Goal: Task Accomplishment & Management: Manage account settings

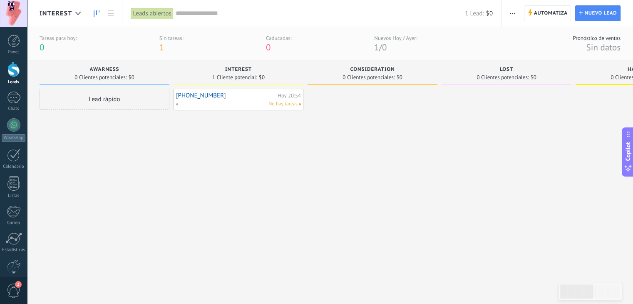
click at [214, 102] on div "No hay tareas" at bounding box center [236, 103] width 122 height 7
click at [216, 97] on link "[PHONE_NUMBER]" at bounding box center [225, 95] width 99 height 7
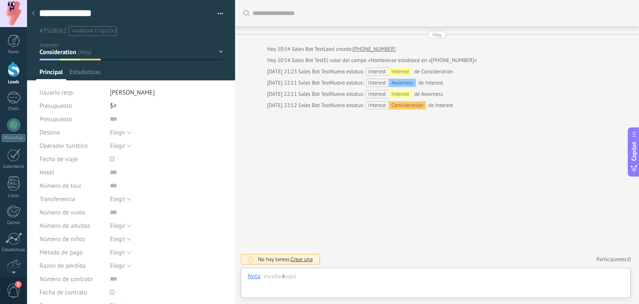
scroll to position [12, 0]
click at [0, 0] on div "Awarness Interest Consideration Lost Handoff Qualified Won" at bounding box center [0, 0] width 0 height 0
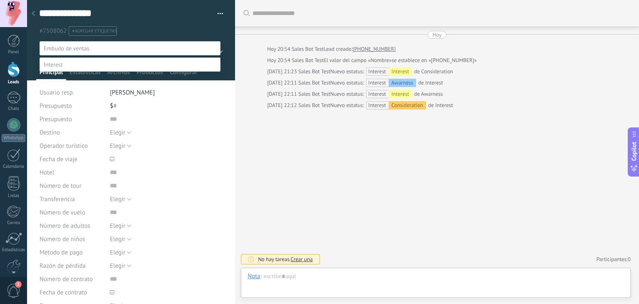
scroll to position [16, 0]
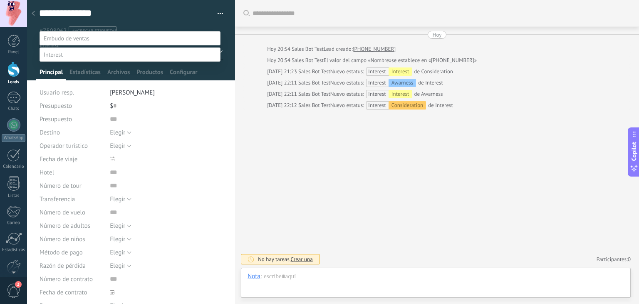
click at [313, 163] on div at bounding box center [333, 142] width 612 height 304
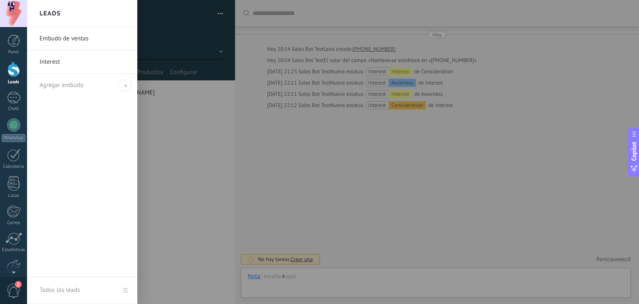
click at [16, 69] on div at bounding box center [13, 69] width 12 height 15
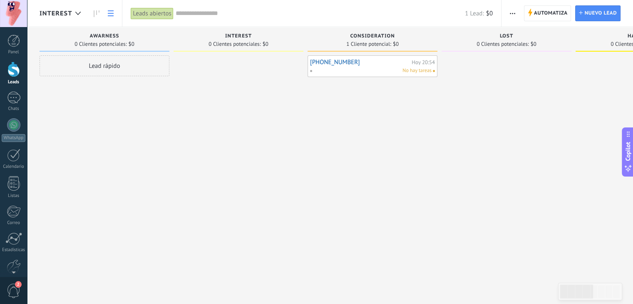
click at [115, 12] on link at bounding box center [111, 13] width 14 height 16
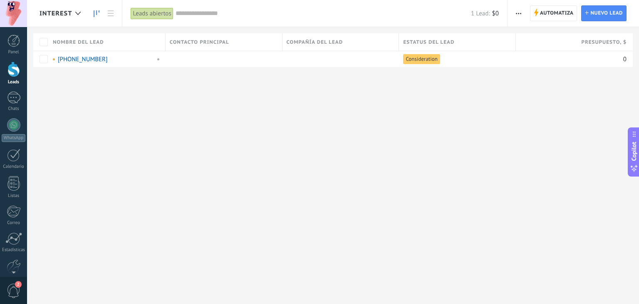
click at [94, 15] on use at bounding box center [97, 13] width 6 height 7
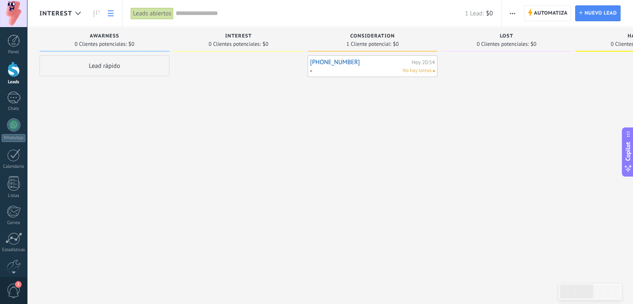
click at [113, 17] on link at bounding box center [111, 13] width 14 height 16
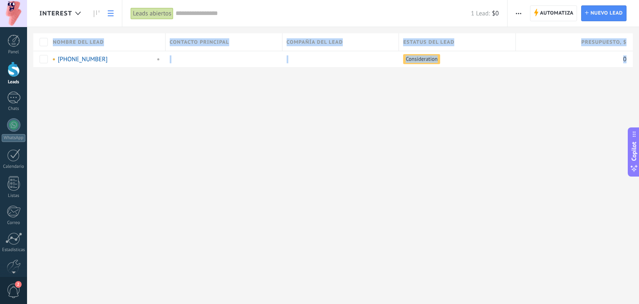
drag, startPoint x: 400, startPoint y: 160, endPoint x: 235, endPoint y: 150, distance: 164.5
click at [235, 150] on div "Interest Automatiza Nueva difusión Editar embudo Imprimir Ajustes de la lista I…" at bounding box center [333, 152] width 612 height 304
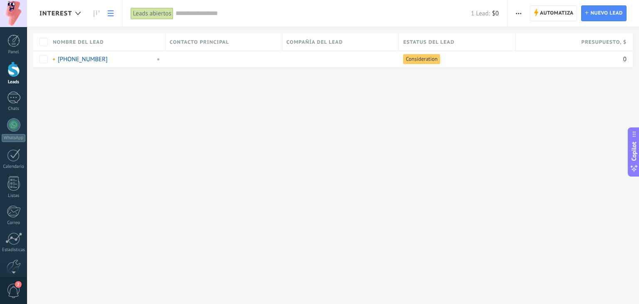
click at [339, 148] on div "Interest Automatiza Nueva difusión Editar embudo Imprimir Ajustes de la lista I…" at bounding box center [333, 152] width 612 height 304
click at [98, 10] on icon at bounding box center [97, 13] width 6 height 7
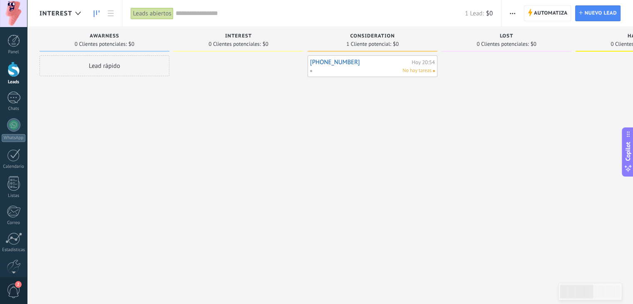
click at [342, 60] on link "[PHONE_NUMBER]" at bounding box center [359, 62] width 99 height 7
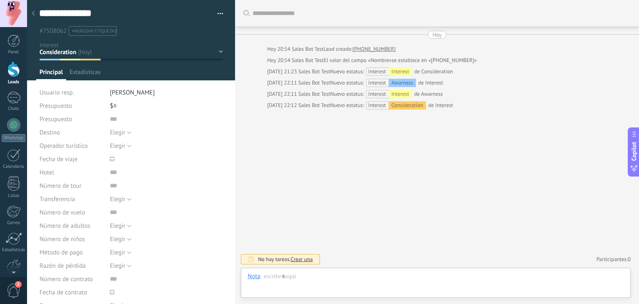
scroll to position [12, 0]
click at [37, 16] on div at bounding box center [33, 14] width 12 height 16
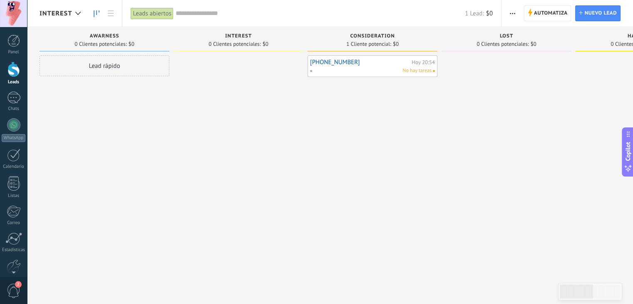
click at [370, 65] on div "+5491158487444 Hoy 20:54 No hay tareas" at bounding box center [372, 66] width 125 height 17
click at [352, 62] on link "[PHONE_NUMBER]" at bounding box center [359, 62] width 99 height 7
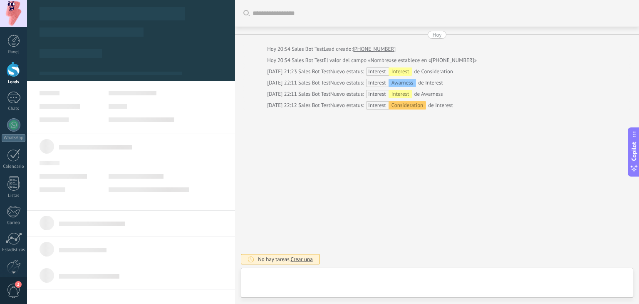
type textarea "**********"
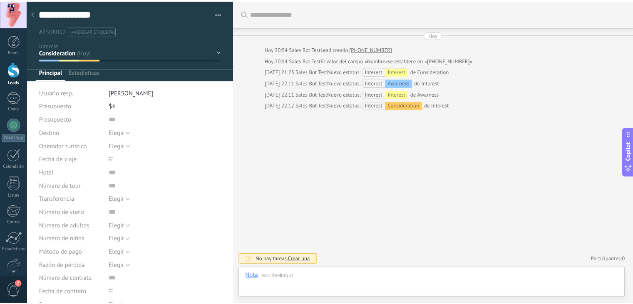
scroll to position [12, 0]
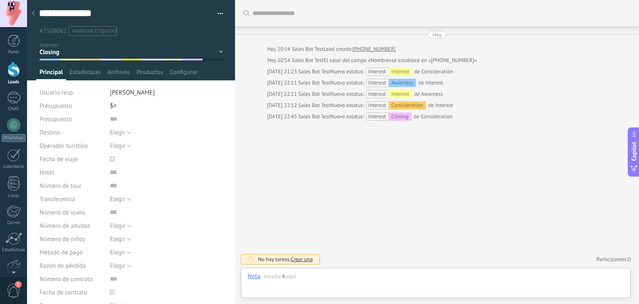
click at [36, 14] on div at bounding box center [33, 14] width 12 height 16
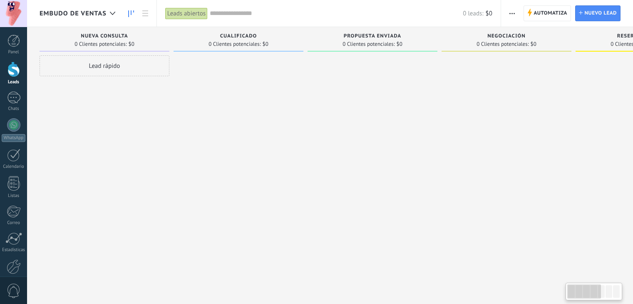
click at [393, 124] on div "Leads Entrantes Solicitudes: 0 0 0 0 0 0 0 0 0 Nueva consulta 0 Clientes potenc…" at bounding box center [513, 138] width 946 height 223
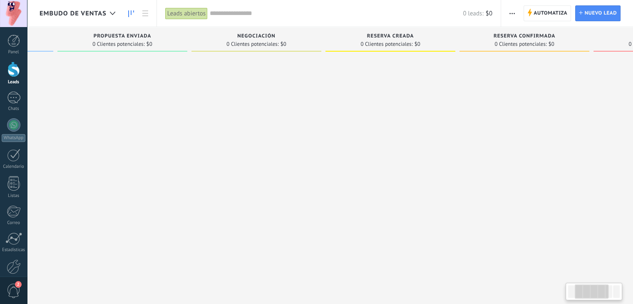
drag, startPoint x: 428, startPoint y: 119, endPoint x: 205, endPoint y: 108, distance: 224.0
click at [134, 109] on div at bounding box center [122, 152] width 130 height 195
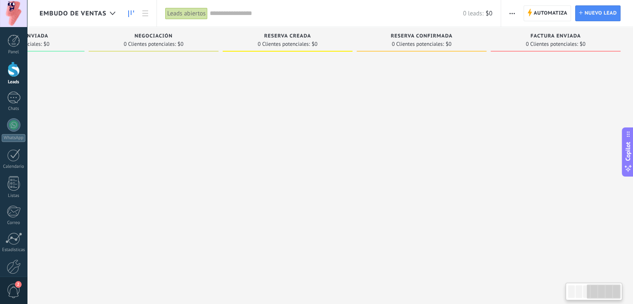
drag, startPoint x: 331, startPoint y: 106, endPoint x: 165, endPoint y: 104, distance: 166.4
click at [165, 104] on div "Leads Entrantes Solicitudes: 0 0 0 0 0 0 0 0 0 Nueva consulta 0 Clientes potenc…" at bounding box center [160, 138] width 946 height 223
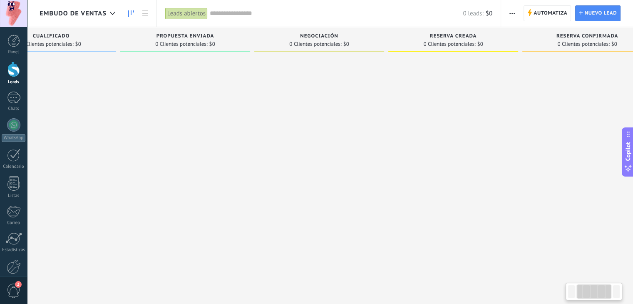
drag, startPoint x: 266, startPoint y: 108, endPoint x: 360, endPoint y: 108, distance: 94.0
click at [358, 109] on div at bounding box center [319, 152] width 130 height 195
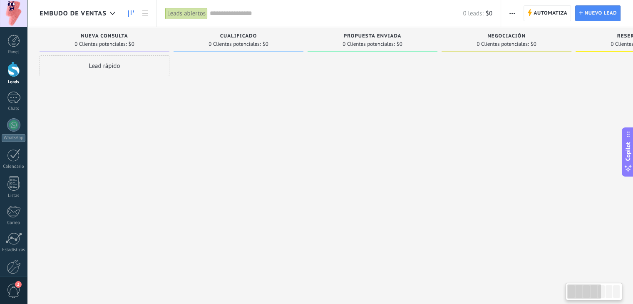
drag, startPoint x: 243, startPoint y: 101, endPoint x: 462, endPoint y: 105, distance: 219.2
click at [462, 105] on div "Leads Entrantes Solicitudes: 0 0 0 0 0 0 0 0 0 Nueva consulta 0 Clientes potenc…" at bounding box center [513, 138] width 946 height 223
click at [107, 15] on div at bounding box center [113, 13] width 14 height 16
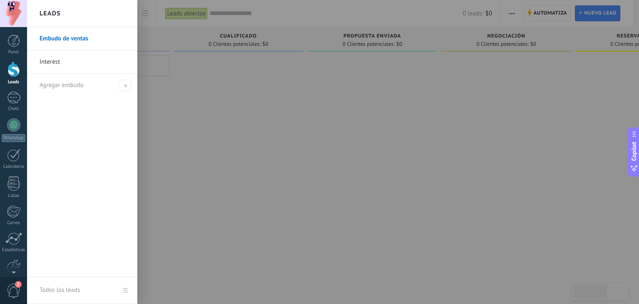
click at [55, 59] on link "Interest" at bounding box center [84, 61] width 89 height 23
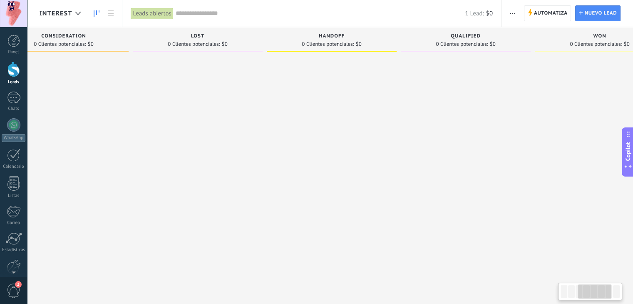
drag, startPoint x: 440, startPoint y: 114, endPoint x: 124, endPoint y: 96, distance: 316.5
click at [133, 95] on div at bounding box center [198, 152] width 130 height 195
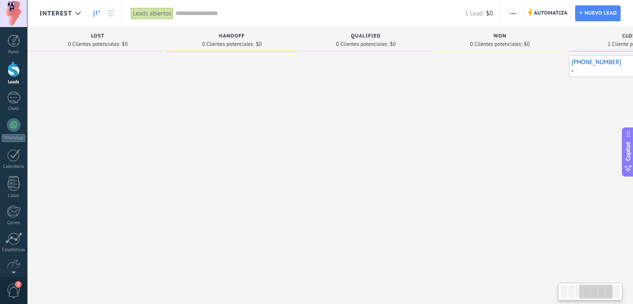
scroll to position [0, 487]
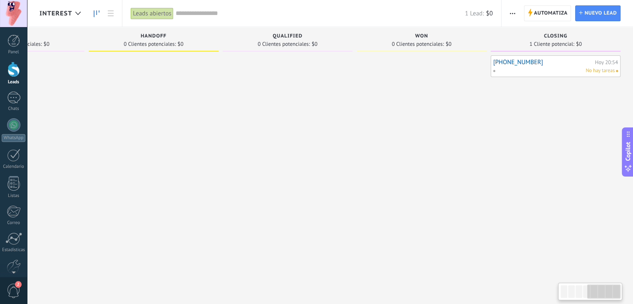
drag, startPoint x: 373, startPoint y: 107, endPoint x: 126, endPoint y: 102, distance: 247.5
click at [126, 102] on div at bounding box center [154, 152] width 130 height 195
